Goal: Find specific page/section: Find specific page/section

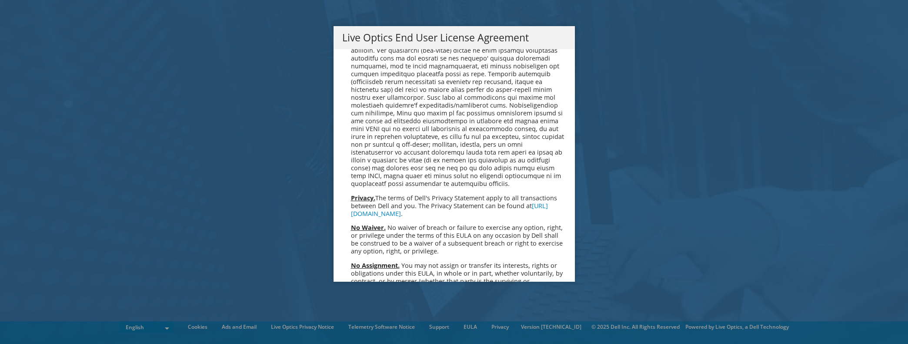
scroll to position [3290, 0]
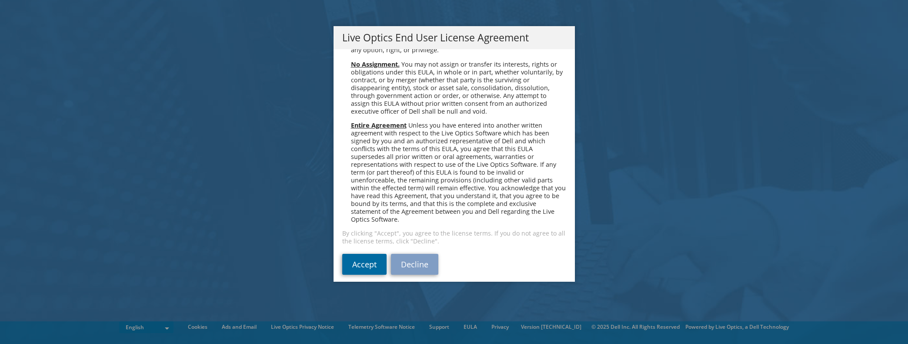
click at [362, 254] on link "Accept" at bounding box center [364, 264] width 44 height 21
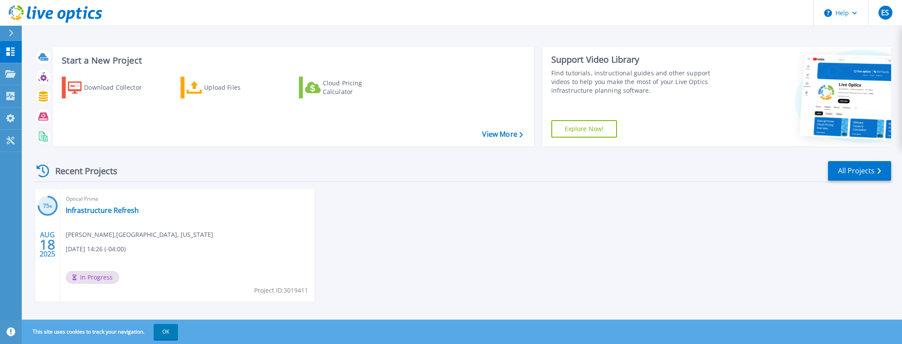
click at [137, 242] on div "Optical Prime Infrastructure Refresh [PERSON_NAME] , [GEOGRAPHIC_DATA], [US_STA…" at bounding box center [187, 245] width 254 height 113
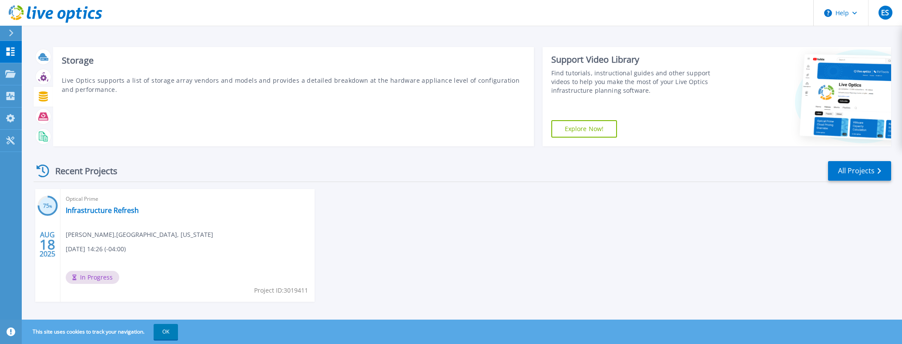
click at [39, 95] on icon at bounding box center [43, 96] width 9 height 10
click at [44, 118] on icon at bounding box center [43, 116] width 10 height 8
click at [43, 133] on icon at bounding box center [43, 136] width 10 height 10
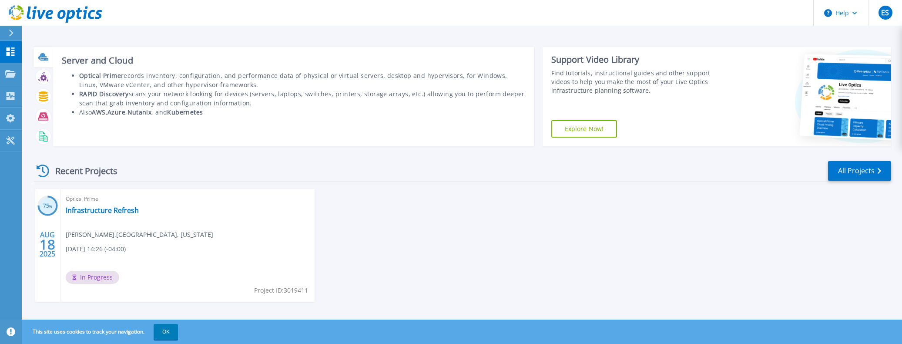
click at [47, 59] on icon at bounding box center [44, 59] width 8 height 3
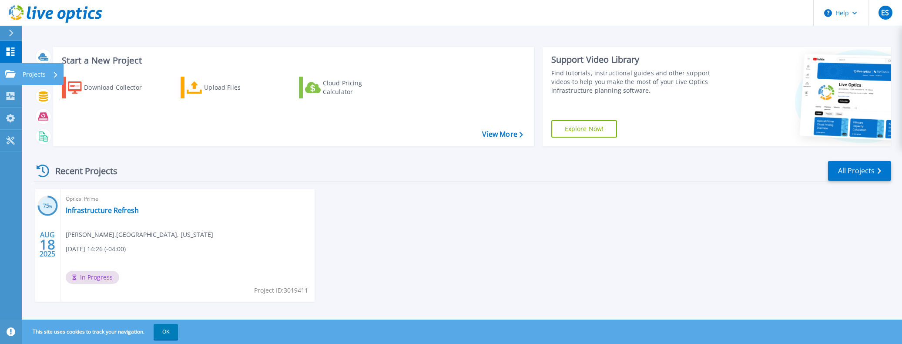
click at [5, 72] on icon at bounding box center [10, 73] width 10 height 7
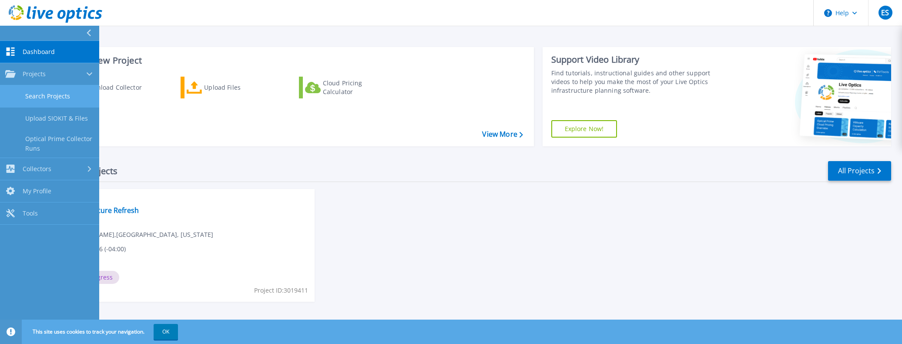
click at [80, 92] on link "Search Projects" at bounding box center [49, 96] width 99 height 22
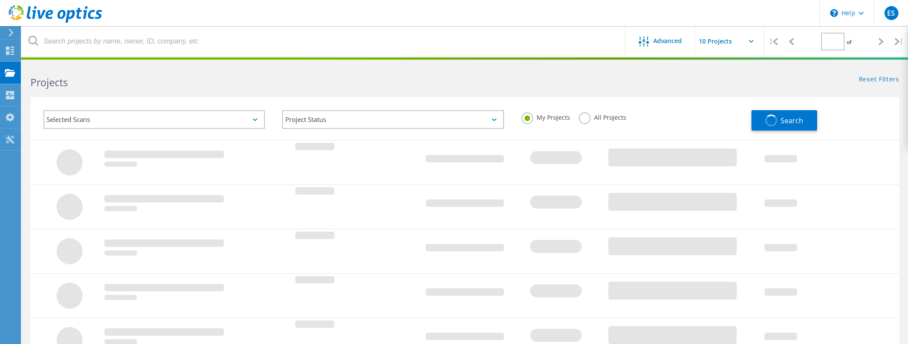
type input "1"
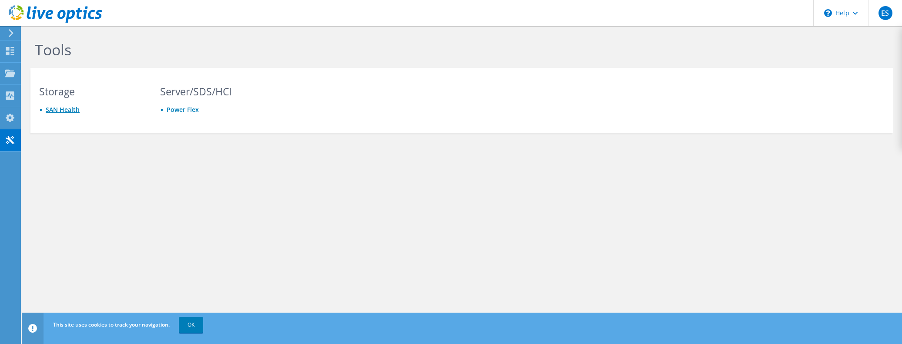
click at [63, 107] on link "SAN Health" at bounding box center [63, 109] width 34 height 8
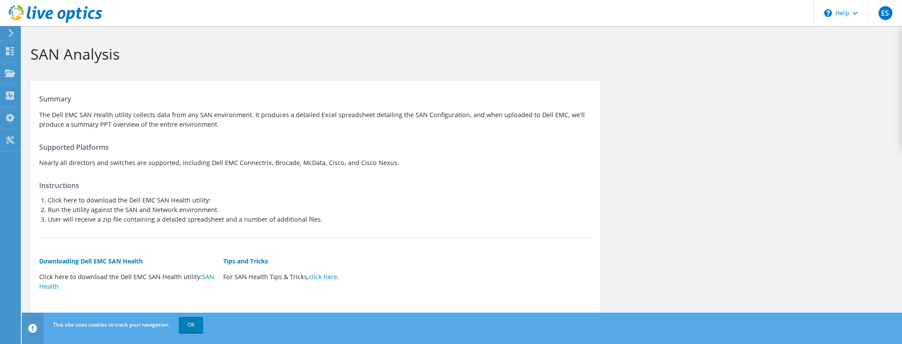
scroll to position [28, 0]
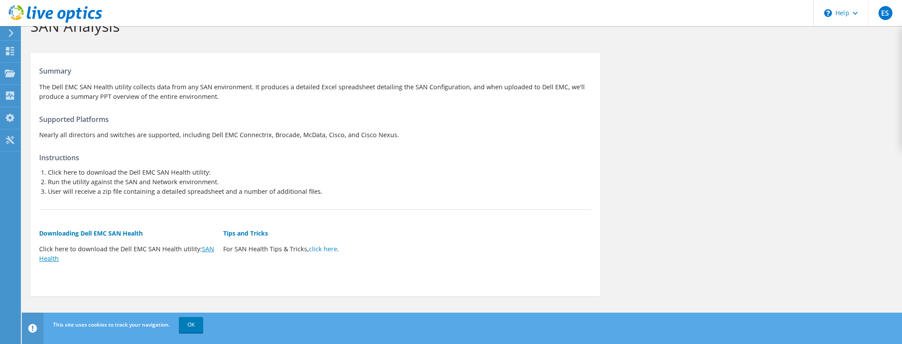
click at [55, 259] on link "SAN Health" at bounding box center [126, 254] width 175 height 18
click at [65, 145] on div "Summary The Dell EMC SAN Health utility collects data from any SAN environment.…" at bounding box center [315, 172] width 570 height 230
click at [10, 120] on use at bounding box center [10, 118] width 9 height 8
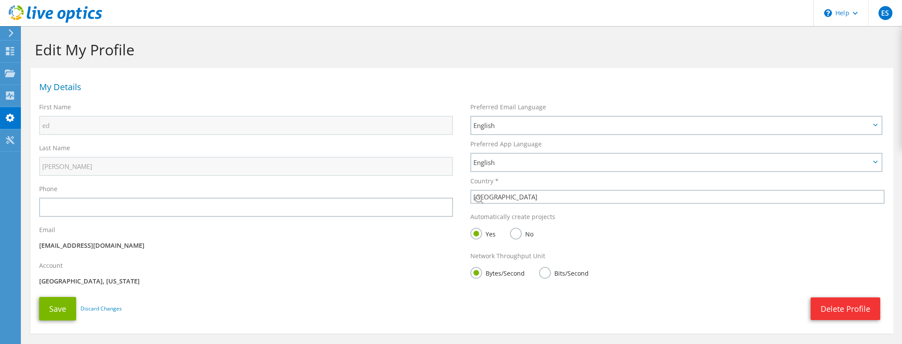
select select "224"
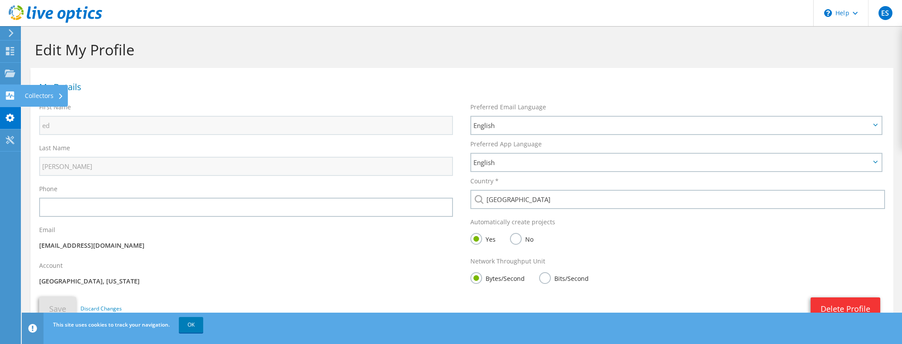
click at [6, 100] on div at bounding box center [10, 97] width 10 height 10
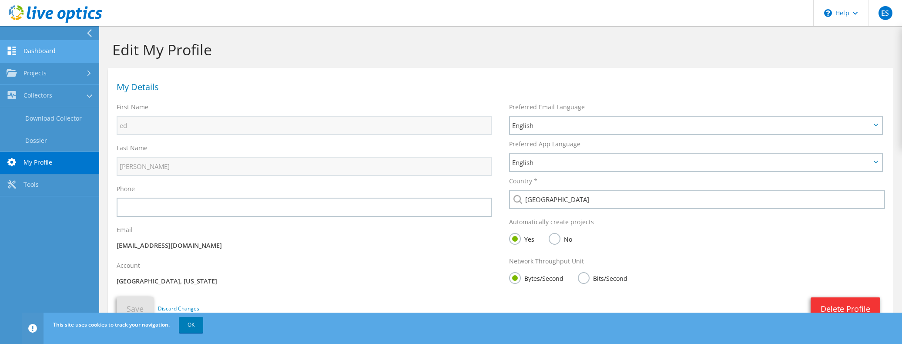
click at [39, 54] on link "Dashboard" at bounding box center [49, 51] width 99 height 22
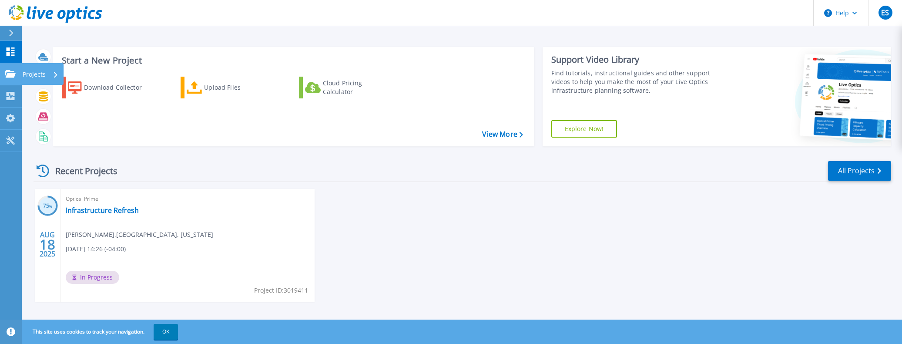
click at [15, 79] on link "Projects Projects" at bounding box center [11, 74] width 22 height 22
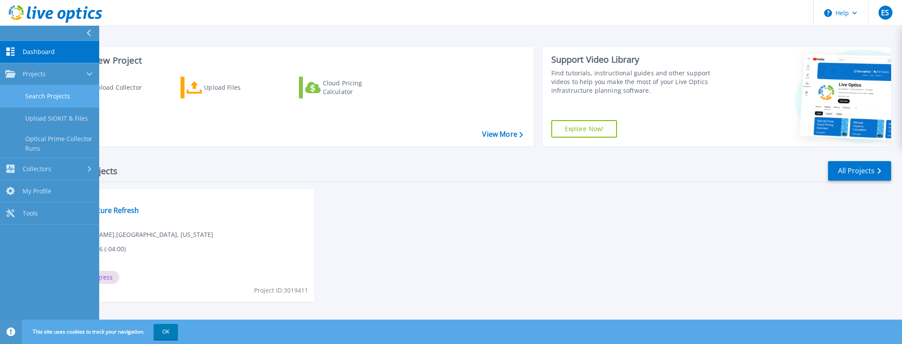
click at [33, 101] on link "Search Projects" at bounding box center [49, 96] width 99 height 22
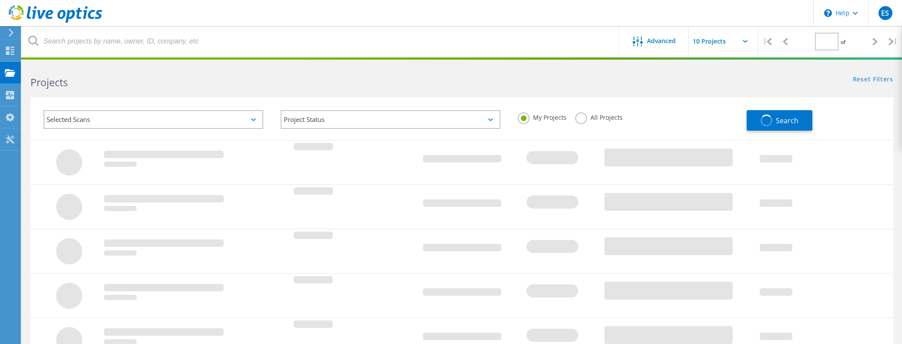
type input "1"
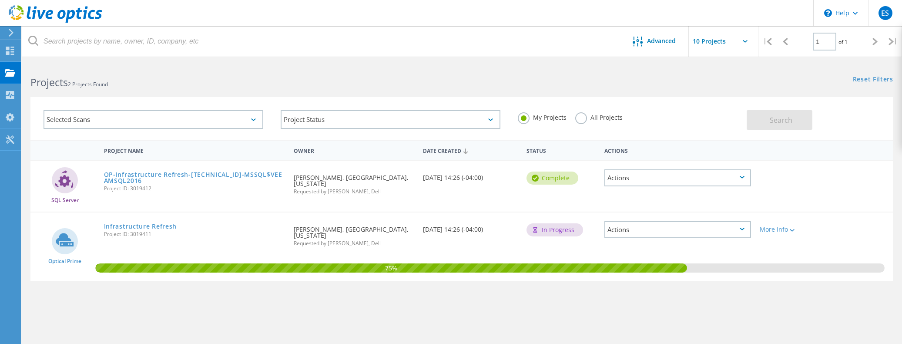
click at [133, 214] on div "Infrastructure Refresh Project ID: 3019411" at bounding box center [195, 228] width 190 height 33
click at [133, 223] on link "Infrastructure Refresh" at bounding box center [140, 226] width 73 height 6
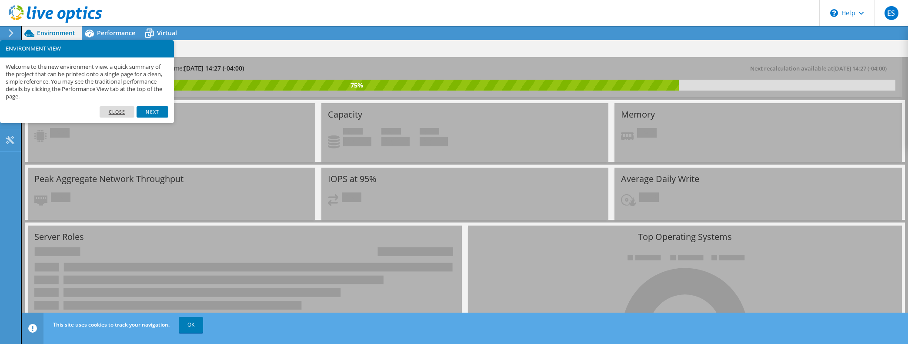
click at [116, 110] on link "Close" at bounding box center [117, 111] width 35 height 11
